Goal: Transaction & Acquisition: Purchase product/service

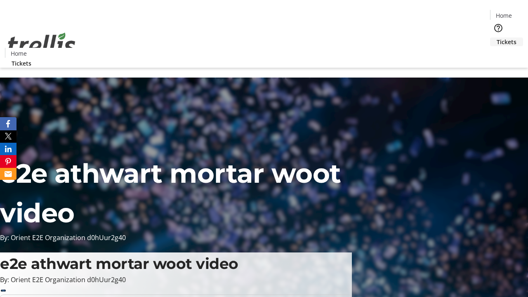
click at [497, 38] on span "Tickets" at bounding box center [507, 42] width 20 height 9
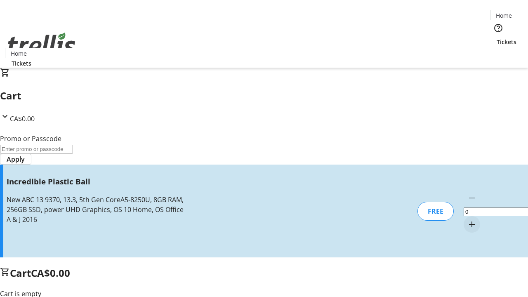
click at [467, 220] on mat-icon "Increment by one" at bounding box center [472, 225] width 10 height 10
type input "1"
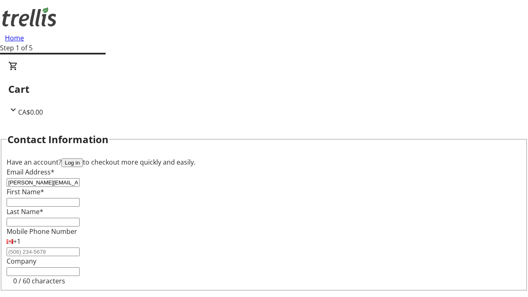
type input "[PERSON_NAME][EMAIL_ADDRESS][DOMAIN_NAME]"
type input "[PERSON_NAME]"
